Goal: Transaction & Acquisition: Purchase product/service

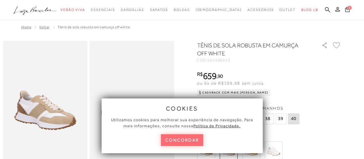
click at [176, 139] on button "concordar" at bounding box center [182, 140] width 43 height 12
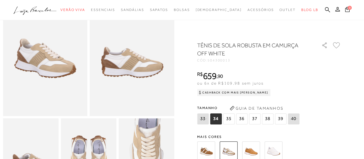
scroll to position [54, 0]
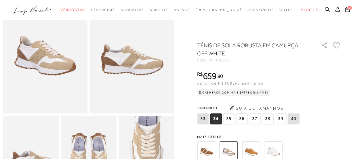
click at [210, 151] on img at bounding box center [206, 150] width 18 height 18
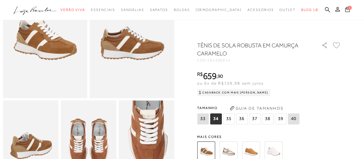
scroll to position [77, 0]
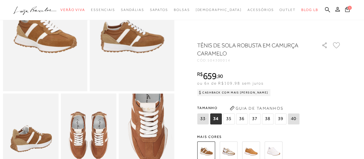
click at [230, 117] on span "35" at bounding box center [229, 118] width 12 height 11
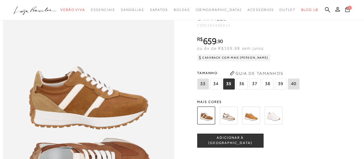
scroll to position [0, 0]
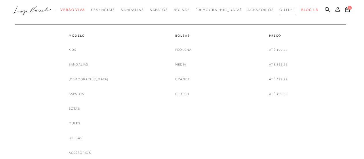
click at [280, 9] on span "Outlet" at bounding box center [288, 10] width 16 height 4
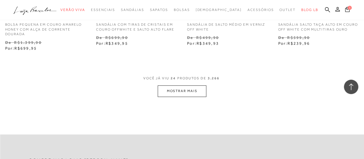
scroll to position [1038, 0]
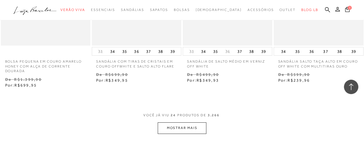
click at [187, 122] on button "MOSTRAR MAIS" at bounding box center [182, 127] width 48 height 11
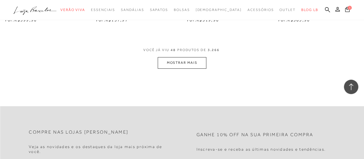
scroll to position [2187, 0]
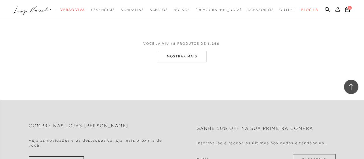
click at [191, 51] on button "MOSTRAR MAIS" at bounding box center [182, 56] width 48 height 11
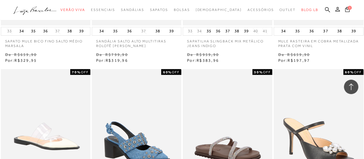
scroll to position [2836, 0]
